Goal: Navigation & Orientation: Understand site structure

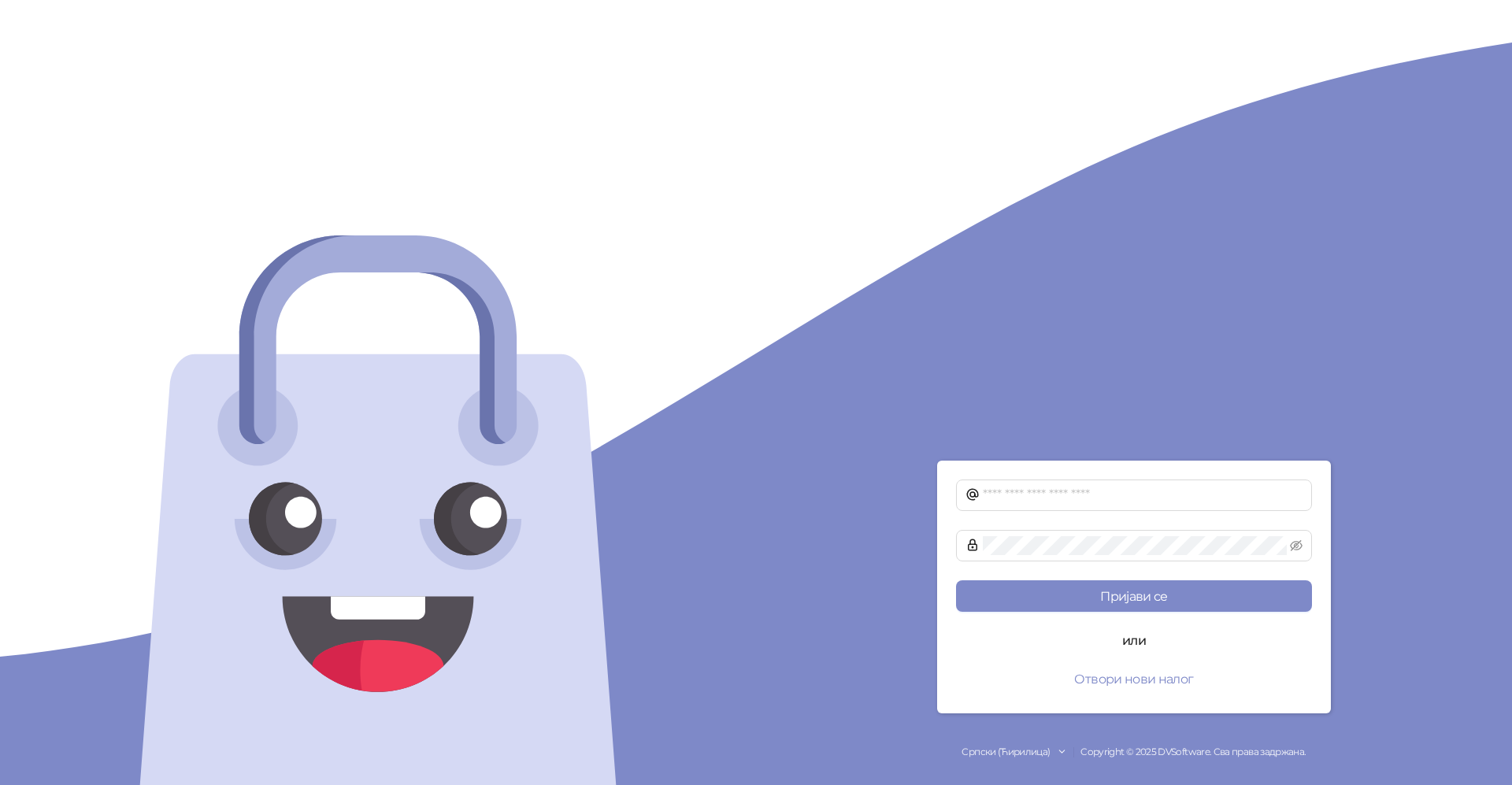
click at [732, 388] on div at bounding box center [378, 392] width 756 height 785
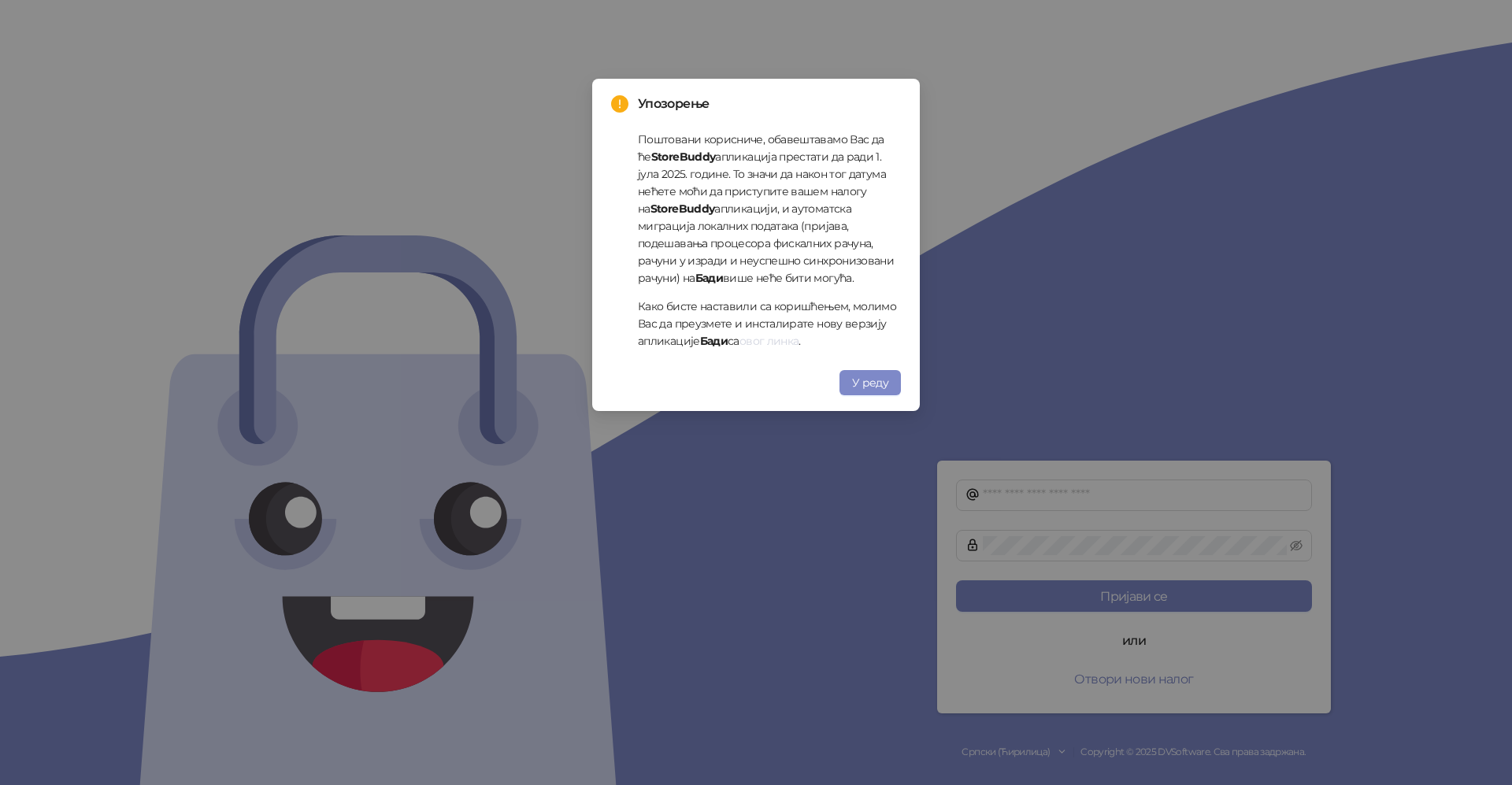
click at [785, 343] on link "овог линка" at bounding box center [769, 340] width 60 height 14
click at [886, 377] on span "У реду" at bounding box center [870, 382] width 36 height 14
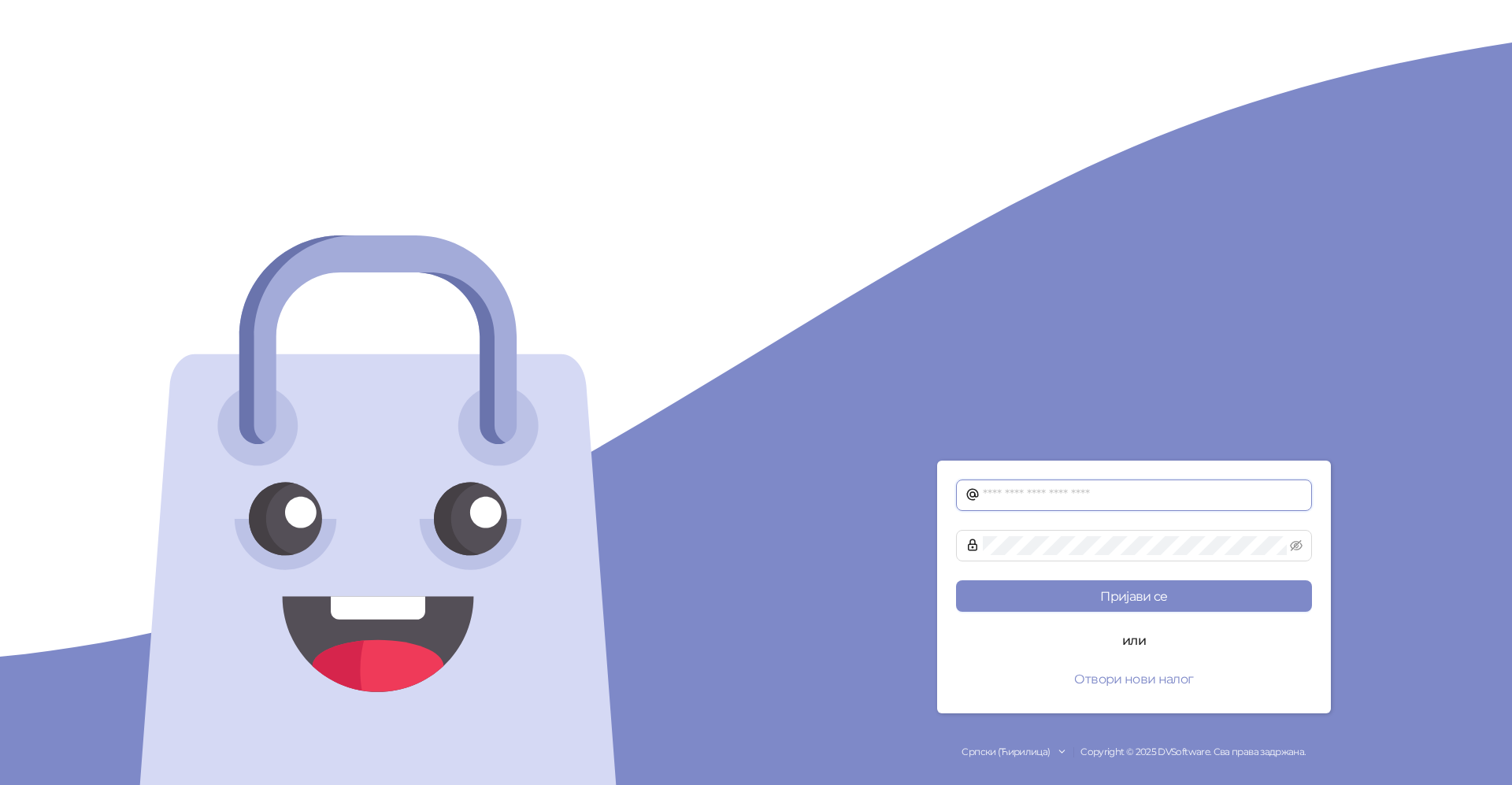
click at [1085, 498] on input "text" at bounding box center [1143, 495] width 320 height 19
click at [771, 572] on div "Пријави се или Отвори нови налог Српски (Ћирилица) Copyright © 2025 DVSoftware.…" at bounding box center [1134, 392] width 756 height 785
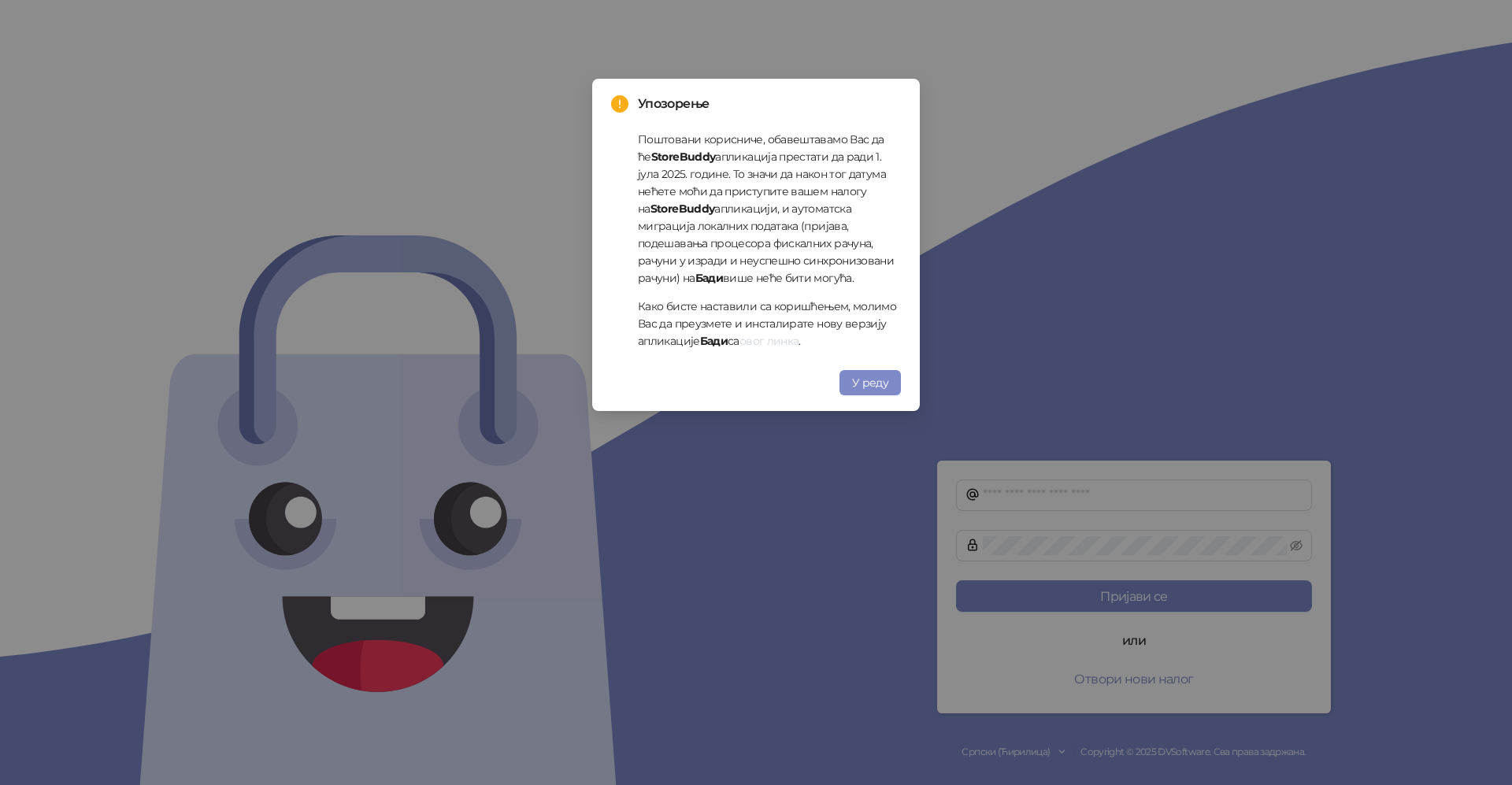
click at [775, 338] on link "овог линка" at bounding box center [769, 340] width 60 height 14
click at [862, 391] on button "У реду" at bounding box center [869, 382] width 61 height 25
click at [862, 384] on div "Упозорење Поштовани корисниче, обавештавамо Вас да ће StoreBuddy апликација пре…" at bounding box center [756, 392] width 1512 height 785
click at [889, 381] on div "Упозорење Поштовани корисниче, обавештавамо Вас да ће StoreBuddy апликација пре…" at bounding box center [756, 392] width 1512 height 785
click at [884, 381] on div "Упозорење Поштовани корисниче, обавештавамо Вас да ће StoreBuddy апликација пре…" at bounding box center [756, 392] width 1512 height 785
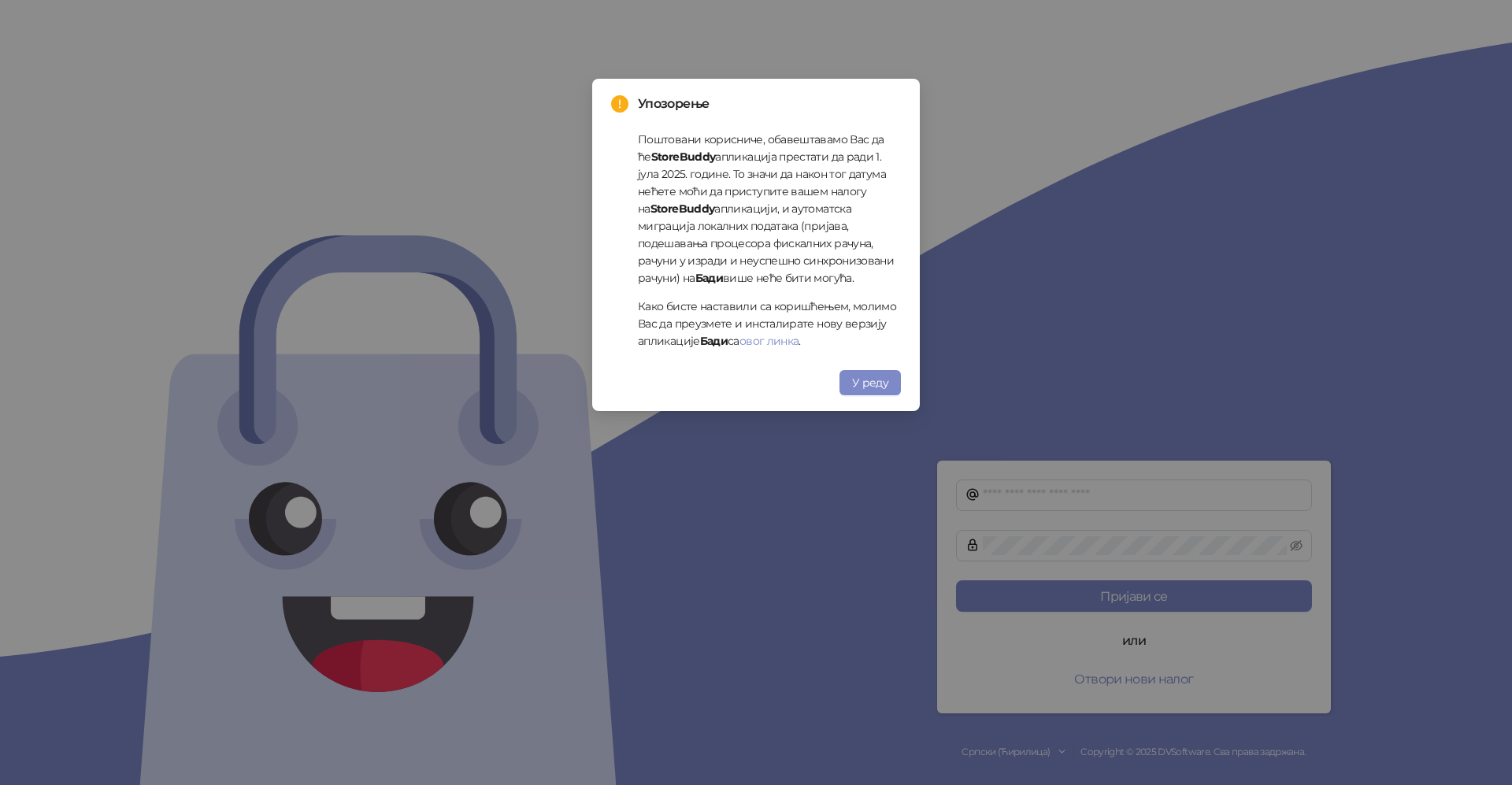
click at [873, 387] on div "Упозорење Поштовани корисниче, обавештавамо Вас да ће StoreBuddy апликација пре…" at bounding box center [756, 392] width 1512 height 785
click at [858, 379] on div "Упозорење Поштовани корисниче, обавештавамо Вас да ће StoreBuddy апликација пре…" at bounding box center [756, 392] width 1512 height 785
